Goal: Information Seeking & Learning: Find specific fact

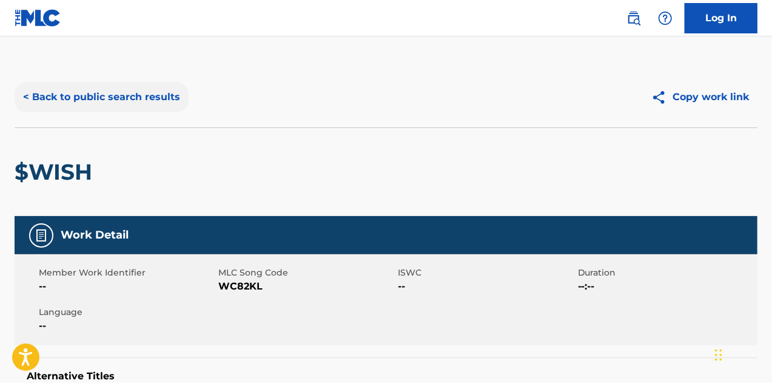
click at [103, 98] on button "< Back to public search results" at bounding box center [102, 97] width 174 height 30
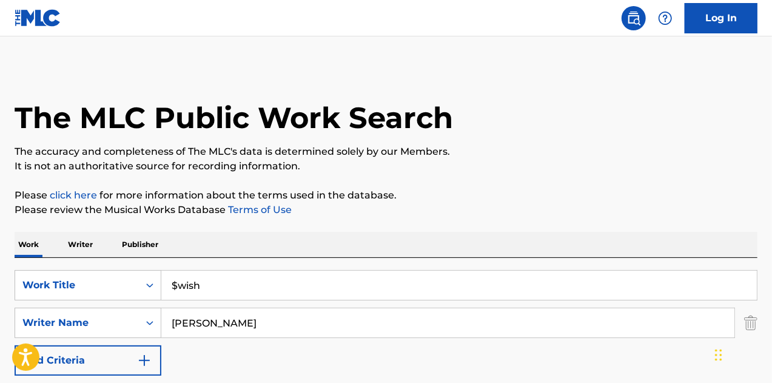
scroll to position [213, 0]
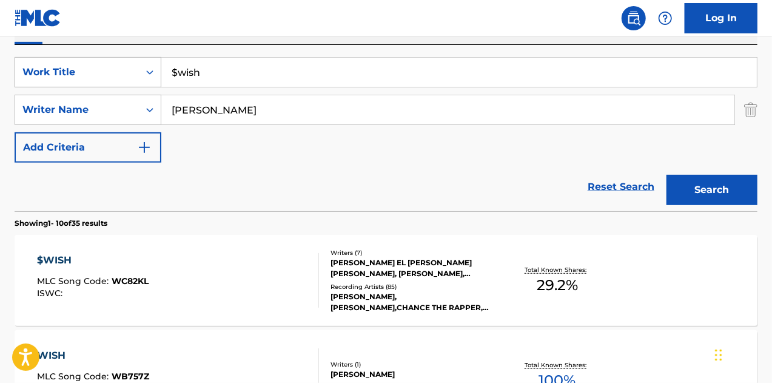
drag, startPoint x: 273, startPoint y: 75, endPoint x: 132, endPoint y: 65, distance: 141.6
click at [132, 65] on div "SearchWithCriteria5cbc26ea-1fc1-4850-b547-c04d48581a1f Work Title $wish" at bounding box center [386, 72] width 743 height 30
type input "love you forever"
click at [646, 182] on link "Reset Search" at bounding box center [620, 186] width 79 height 27
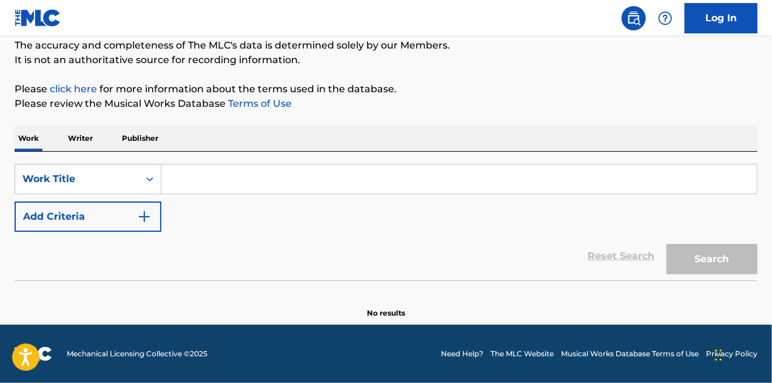
scroll to position [105, 0]
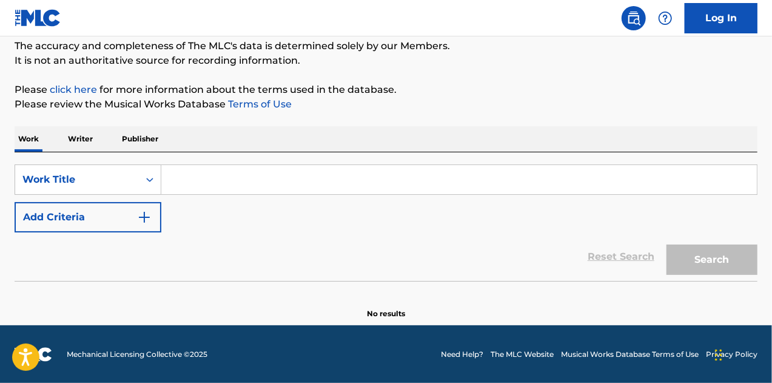
click at [396, 173] on input "Search Form" at bounding box center [458, 179] width 595 height 29
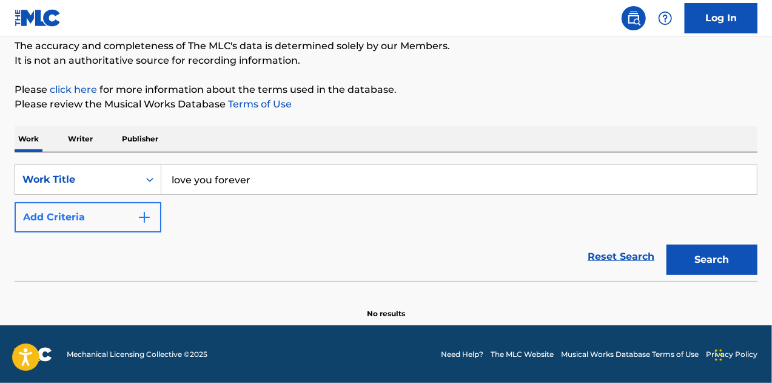
type input "love you forever"
click at [118, 215] on button "Add Criteria" at bounding box center [88, 217] width 147 height 30
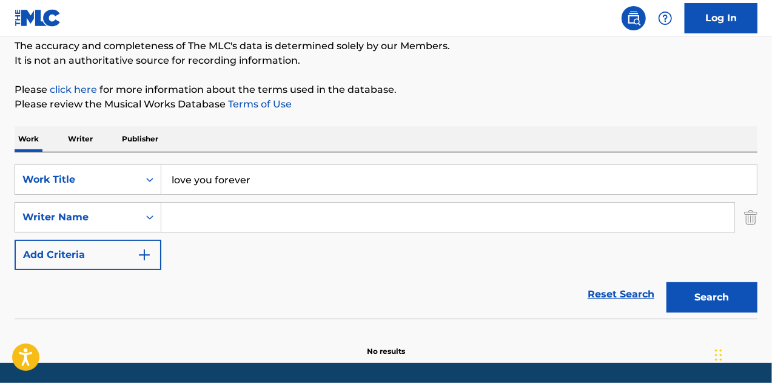
click at [267, 213] on input "Search Form" at bounding box center [447, 216] width 573 height 29
type input "[PERSON_NAME]"
click at [703, 318] on section at bounding box center [386, 321] width 743 height 7
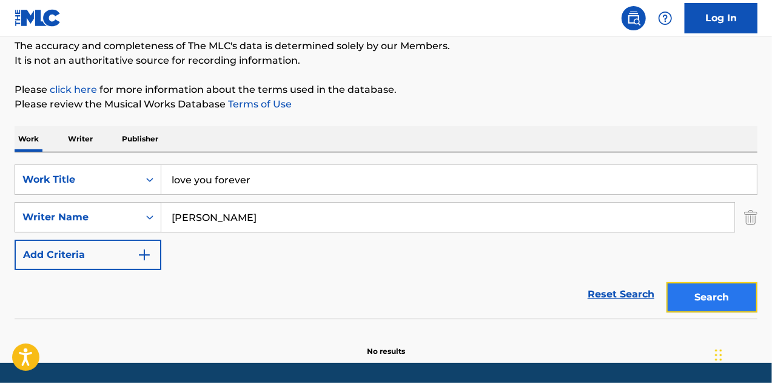
click at [697, 304] on button "Search" at bounding box center [711, 297] width 91 height 30
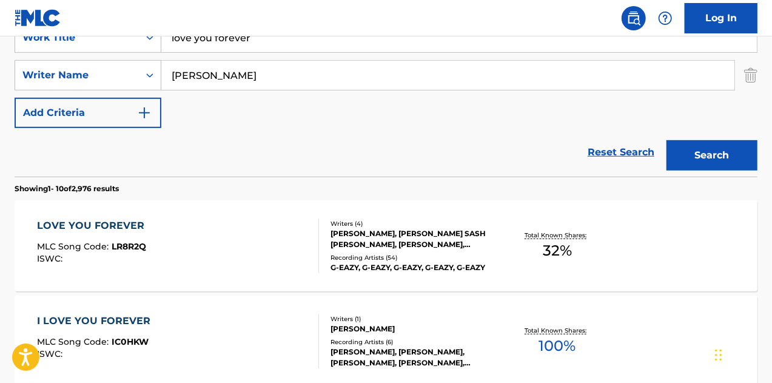
scroll to position [266, 0]
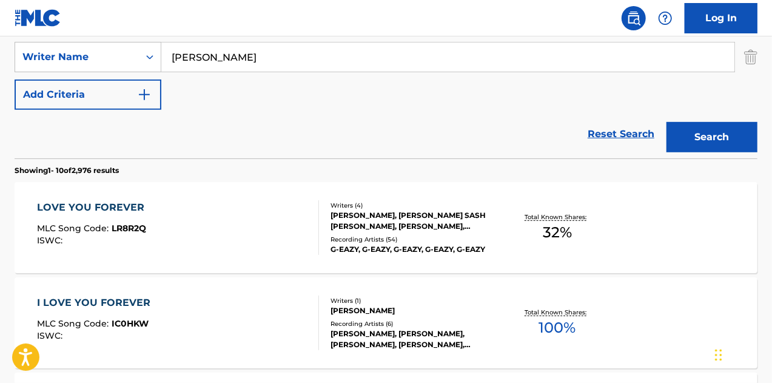
click at [269, 227] on div "LOVE YOU FOREVER MLC Song Code : LR8R2Q ISWC :" at bounding box center [178, 227] width 282 height 55
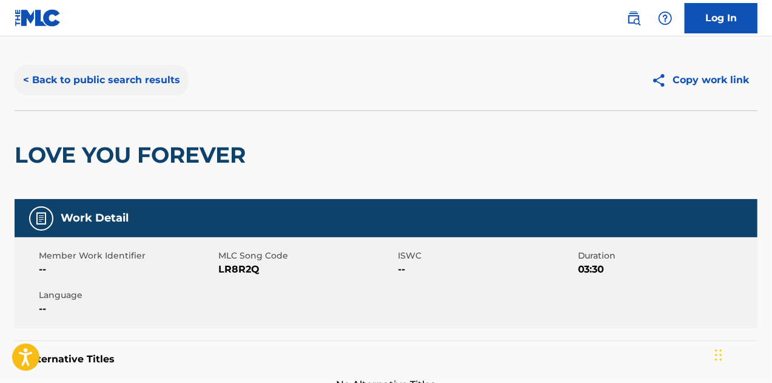
click at [96, 84] on button "< Back to public search results" at bounding box center [102, 80] width 174 height 30
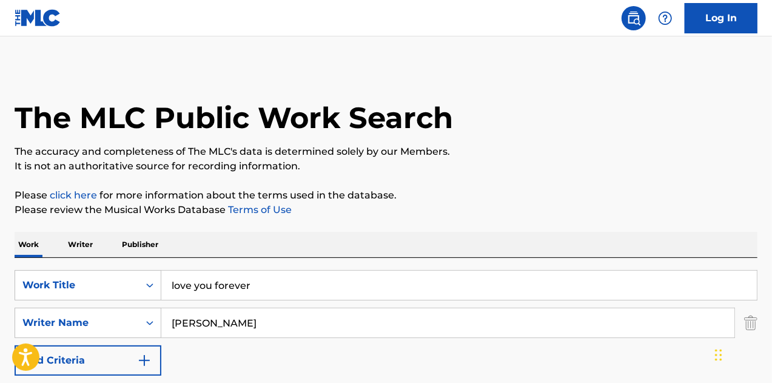
drag, startPoint x: 262, startPoint y: 283, endPoint x: 106, endPoint y: 260, distance: 158.1
click at [106, 260] on div "SearchWithCriteria5cbc26ea-1fc1-4850-b547-c04d48581a1f Work Title love you fore…" at bounding box center [386, 341] width 743 height 166
type input "nada"
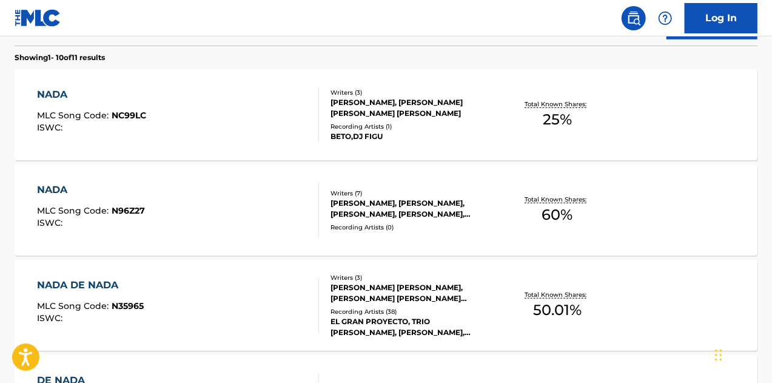
scroll to position [379, 0]
click at [421, 182] on div "NADA MLC Song Code : N96Z27 ISWC : Writers ( 7 ) [PERSON_NAME], [PERSON_NAME], …" at bounding box center [386, 209] width 743 height 91
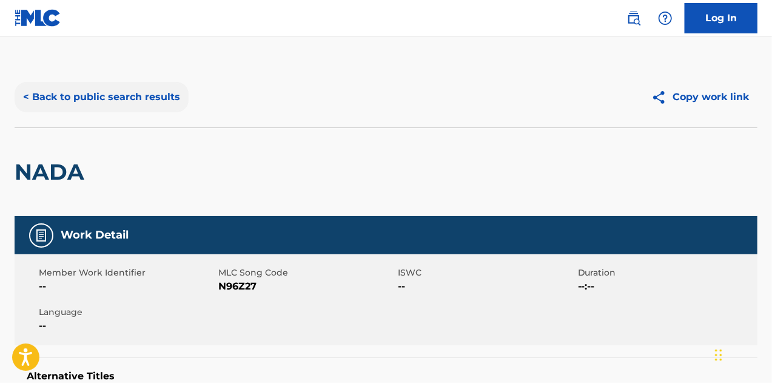
click at [140, 96] on button "< Back to public search results" at bounding box center [102, 97] width 174 height 30
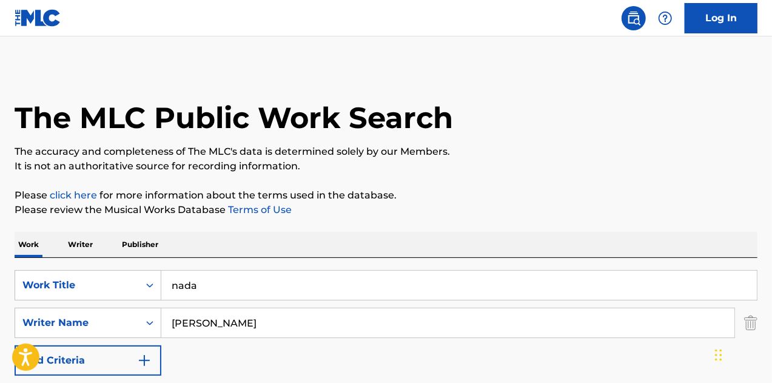
drag, startPoint x: 215, startPoint y: 275, endPoint x: 0, endPoint y: 306, distance: 216.8
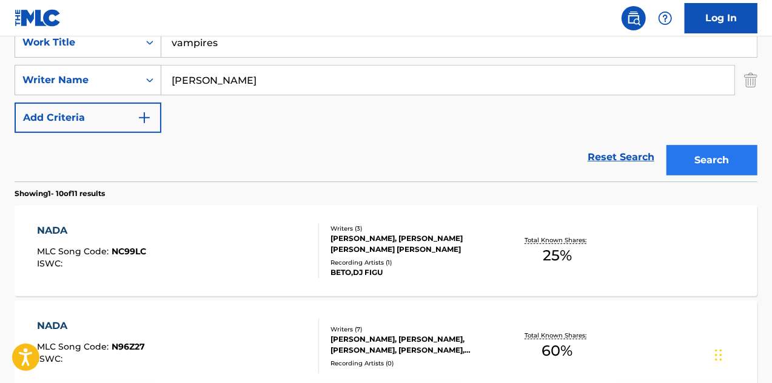
type input "vampires"
click at [736, 158] on button "Search" at bounding box center [711, 160] width 91 height 30
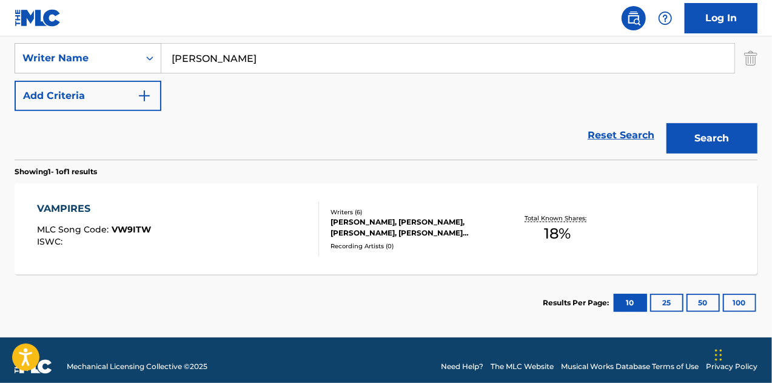
scroll to position [276, 0]
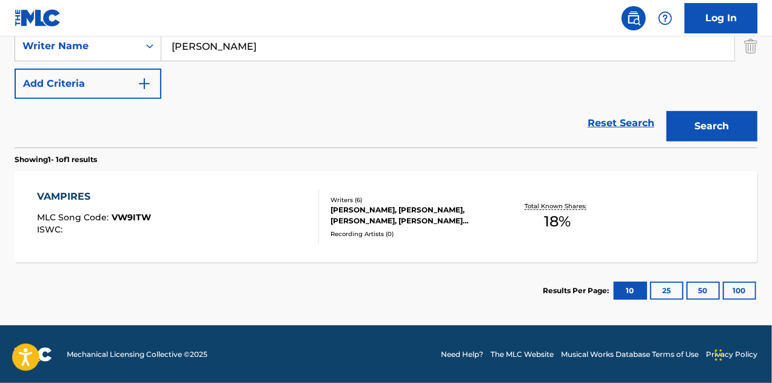
click at [279, 216] on div "VAMPIRES MLC Song Code : VW9ITW ISWC :" at bounding box center [178, 216] width 282 height 55
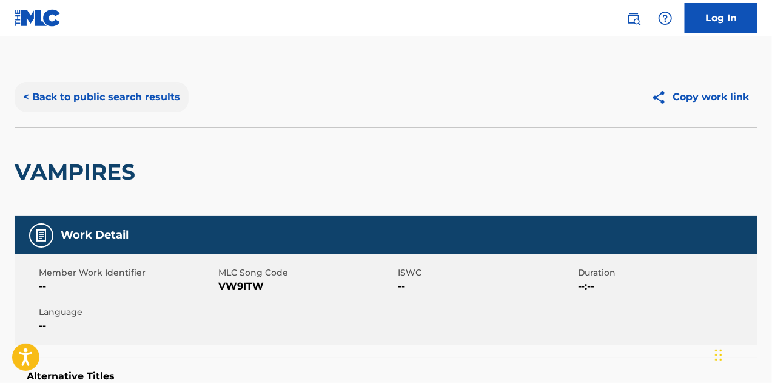
click at [133, 95] on button "< Back to public search results" at bounding box center [102, 97] width 174 height 30
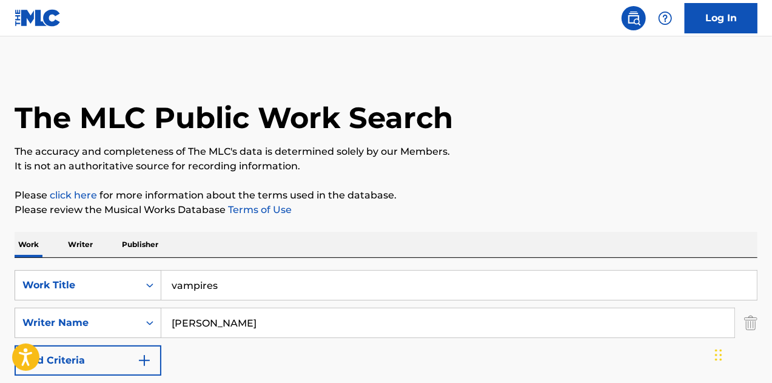
scroll to position [207, 0]
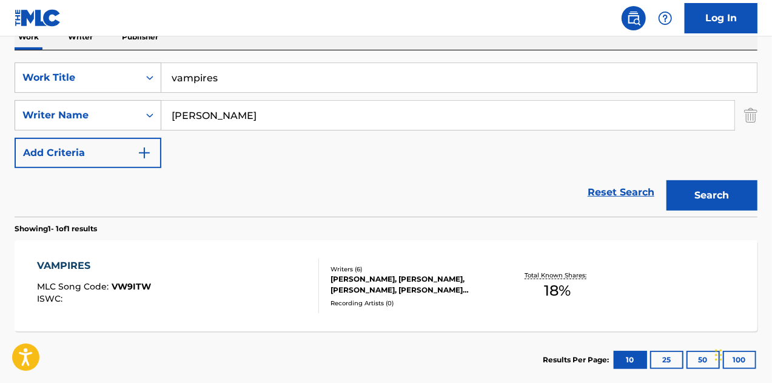
drag, startPoint x: 281, startPoint y: 83, endPoint x: 54, endPoint y: 58, distance: 228.7
click at [0, 53] on div "The MLC Public Work Search The accuracy and completeness of The MLC's data is d…" at bounding box center [386, 123] width 772 height 529
type input "kill me fast"
type input "[PERSON_NAME]"
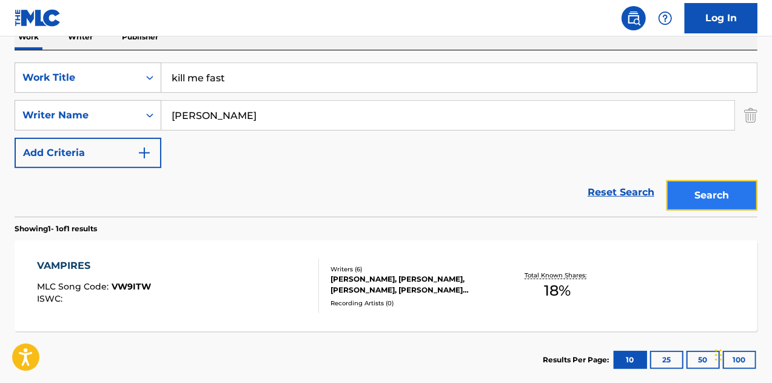
click at [703, 198] on button "Search" at bounding box center [711, 195] width 91 height 30
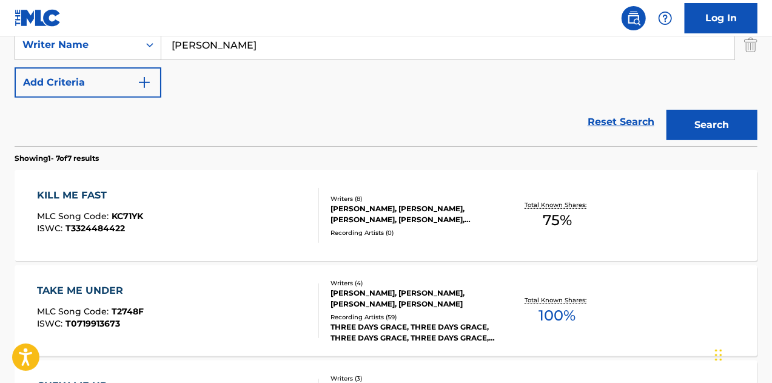
scroll to position [329, 0]
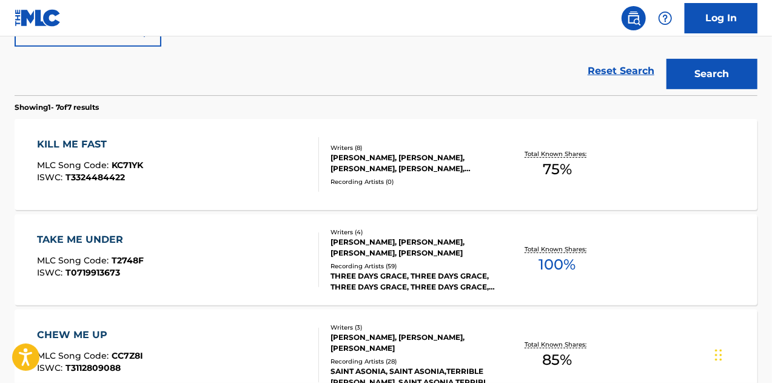
click at [273, 242] on div "TAKE ME UNDER MLC Song Code : T2748F ISWC : T0719913673" at bounding box center [178, 259] width 282 height 55
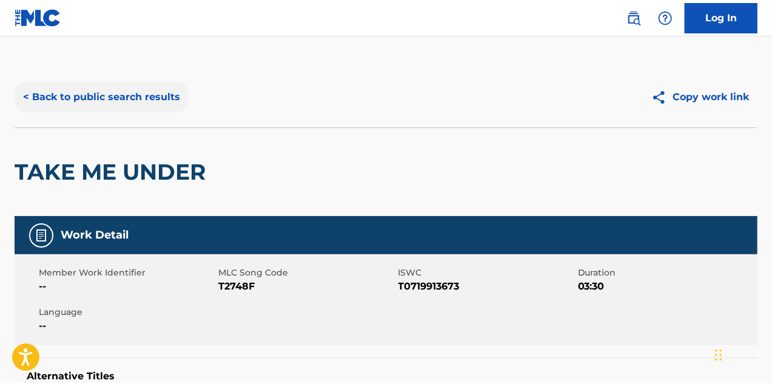
click at [110, 110] on button "< Back to public search results" at bounding box center [102, 97] width 174 height 30
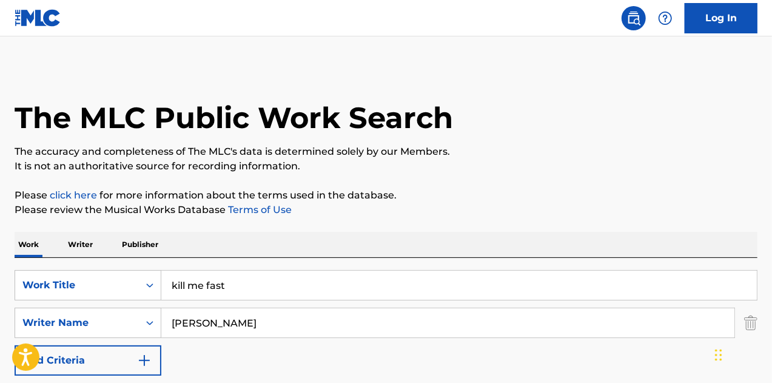
scroll to position [398, 0]
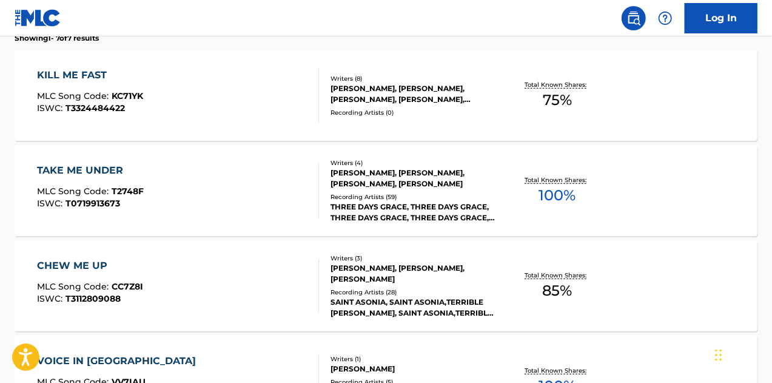
click at [182, 94] on div "KILL ME FAST MLC Song Code : KC71YK ISWC : T3324484422" at bounding box center [178, 95] width 282 height 55
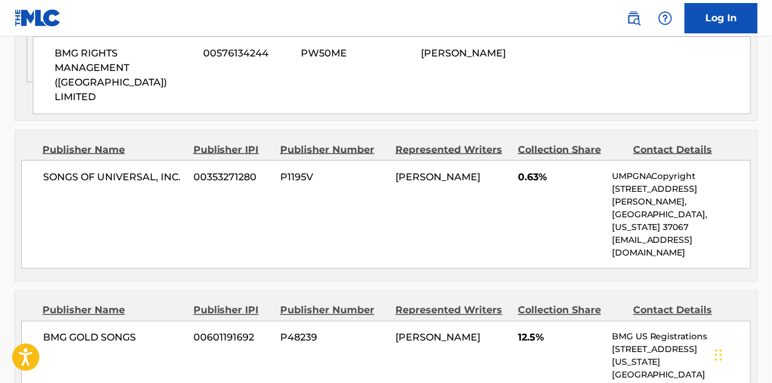
scroll to position [909, 0]
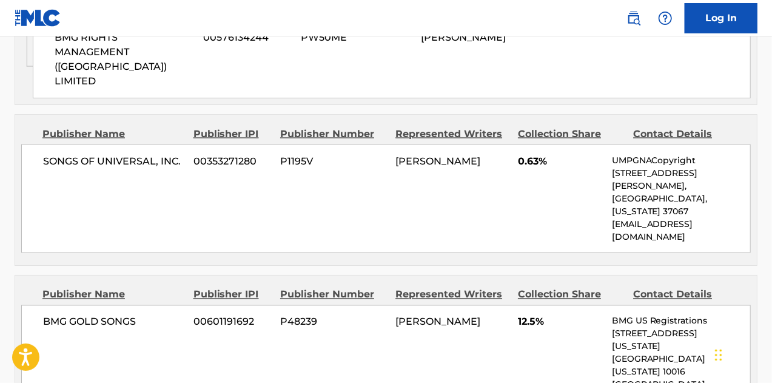
click at [303, 305] on div "BMG GOLD SONGS 00601191692 P48239 [PERSON_NAME] 12.5% BMG US Registrations [STR…" at bounding box center [385, 372] width 729 height 134
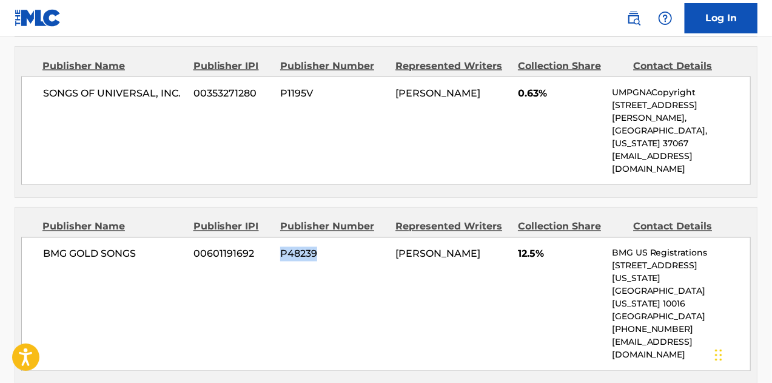
scroll to position [1091, 0]
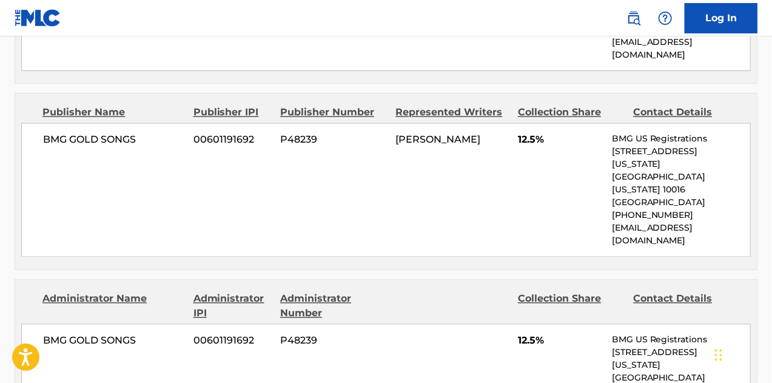
click at [429, 126] on div "BMG GOLD SONGS 00601191692 P48239 [PERSON_NAME] 12.5% BMG US Registrations [STR…" at bounding box center [385, 190] width 729 height 134
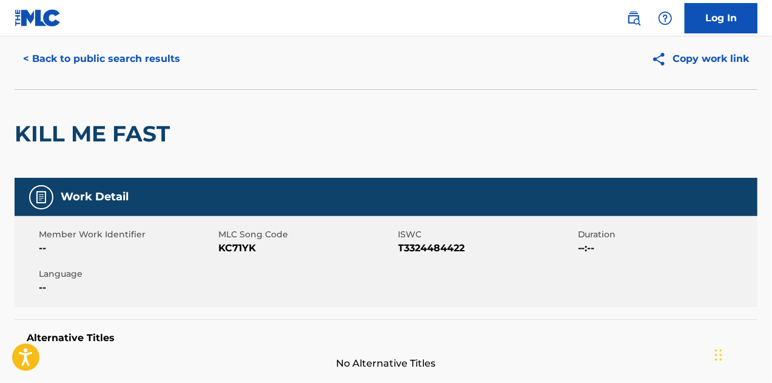
scroll to position [0, 0]
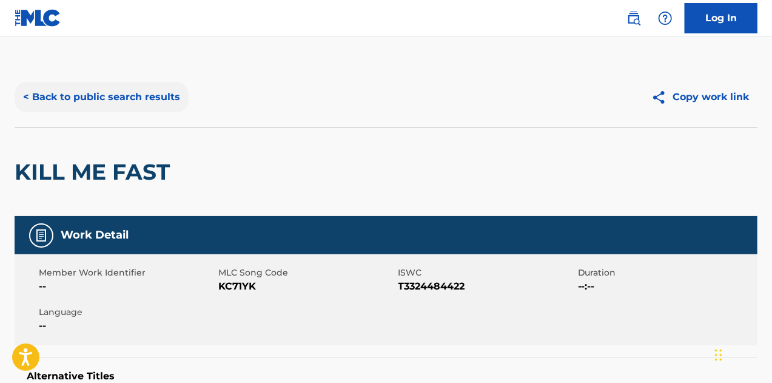
click at [153, 105] on button "< Back to public search results" at bounding box center [102, 97] width 174 height 30
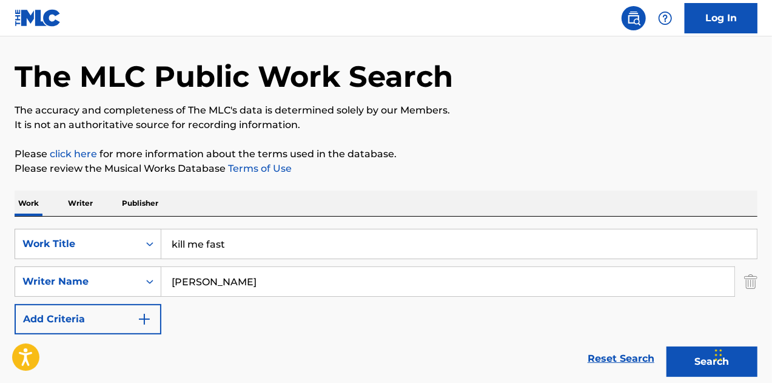
scroll to position [61, 0]
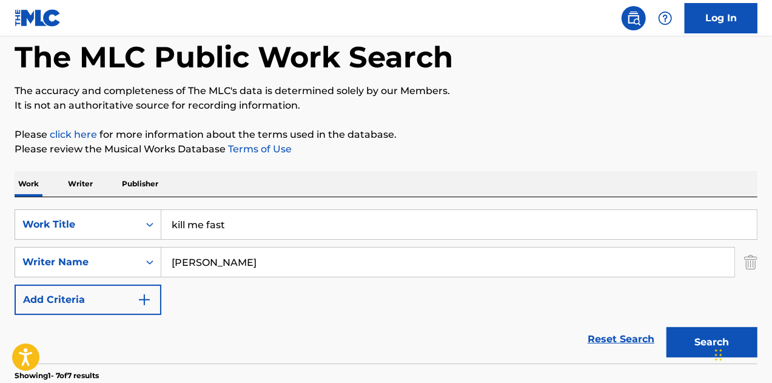
drag, startPoint x: 251, startPoint y: 218, endPoint x: 198, endPoint y: 230, distance: 54.1
click at [198, 230] on input "kill me fast" at bounding box center [458, 224] width 595 height 29
type input "k"
click at [666, 327] on button "Search" at bounding box center [711, 342] width 91 height 30
type input "in waves"
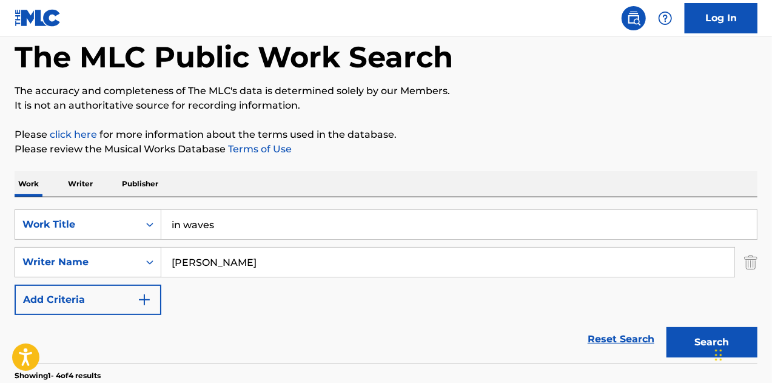
click at [666, 327] on button "Search" at bounding box center [711, 342] width 91 height 30
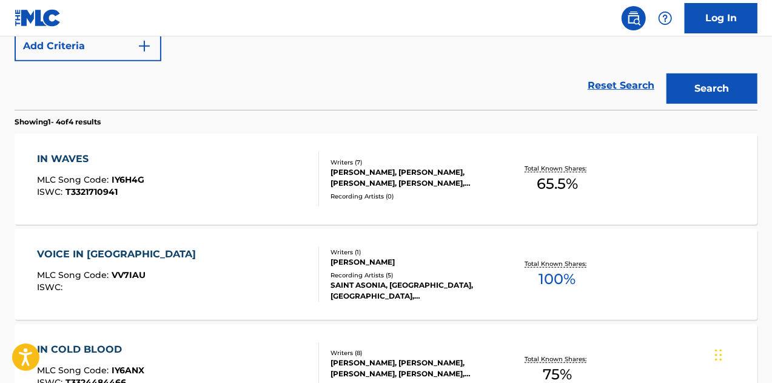
scroll to position [424, 0]
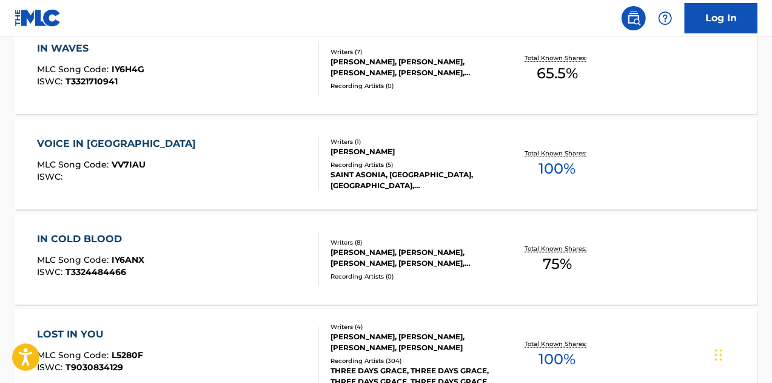
click at [234, 76] on div "IN WAVES MLC Song Code : IY6H4G ISWC : T3321710941" at bounding box center [178, 68] width 282 height 55
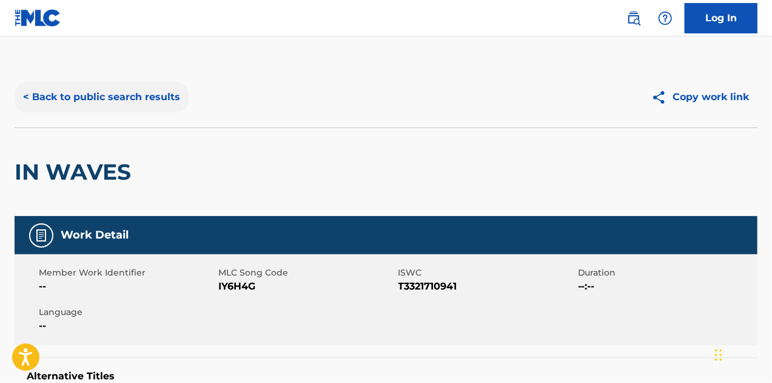
click at [133, 99] on button "< Back to public search results" at bounding box center [102, 97] width 174 height 30
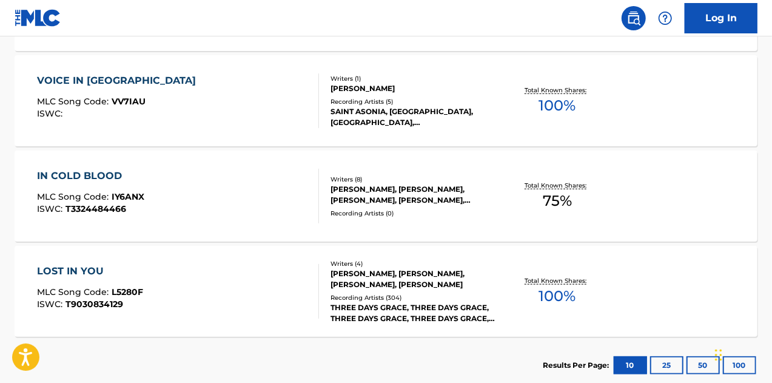
scroll to position [493, 0]
